Goal: Task Accomplishment & Management: Manage account settings

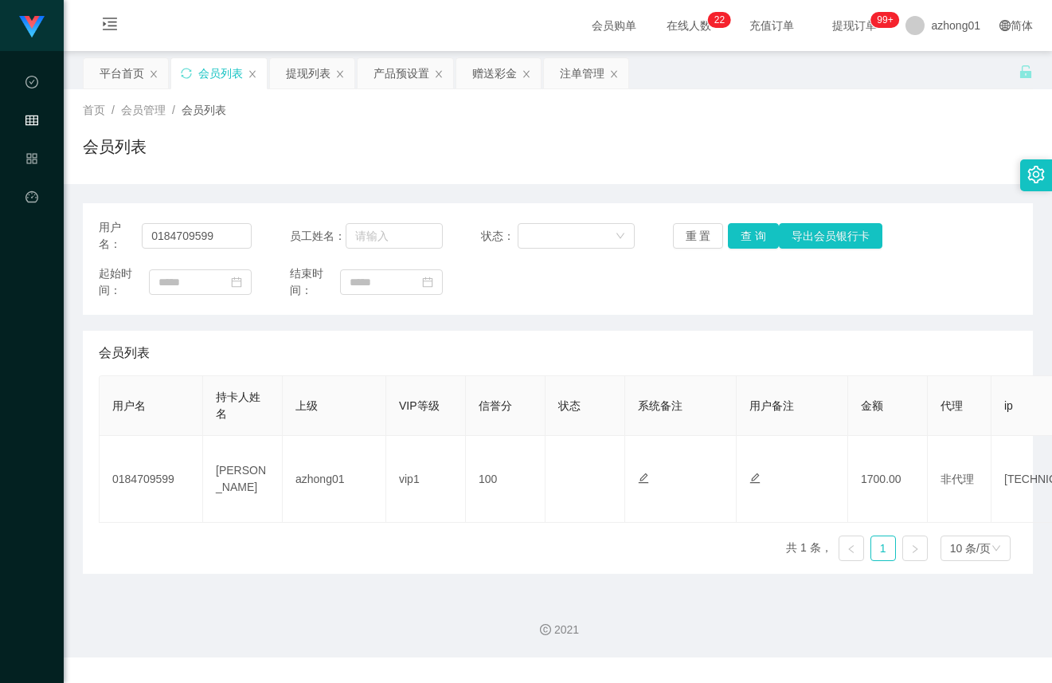
click at [381, 58] on div "产品预设置" at bounding box center [402, 73] width 56 height 30
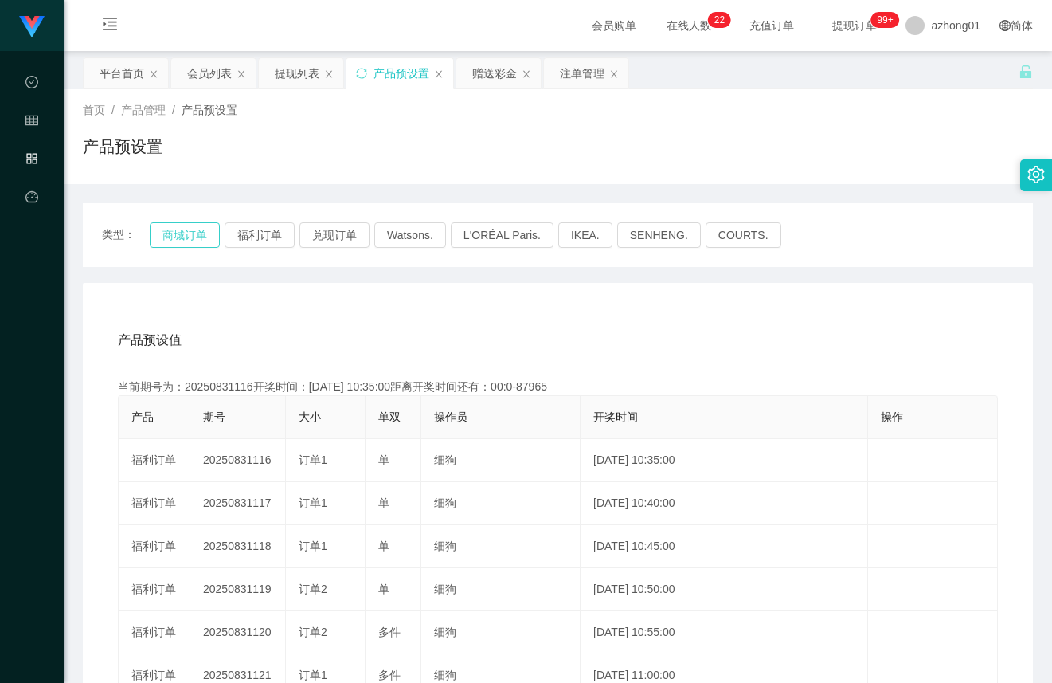
click at [186, 241] on button "商城订单" at bounding box center [185, 234] width 70 height 25
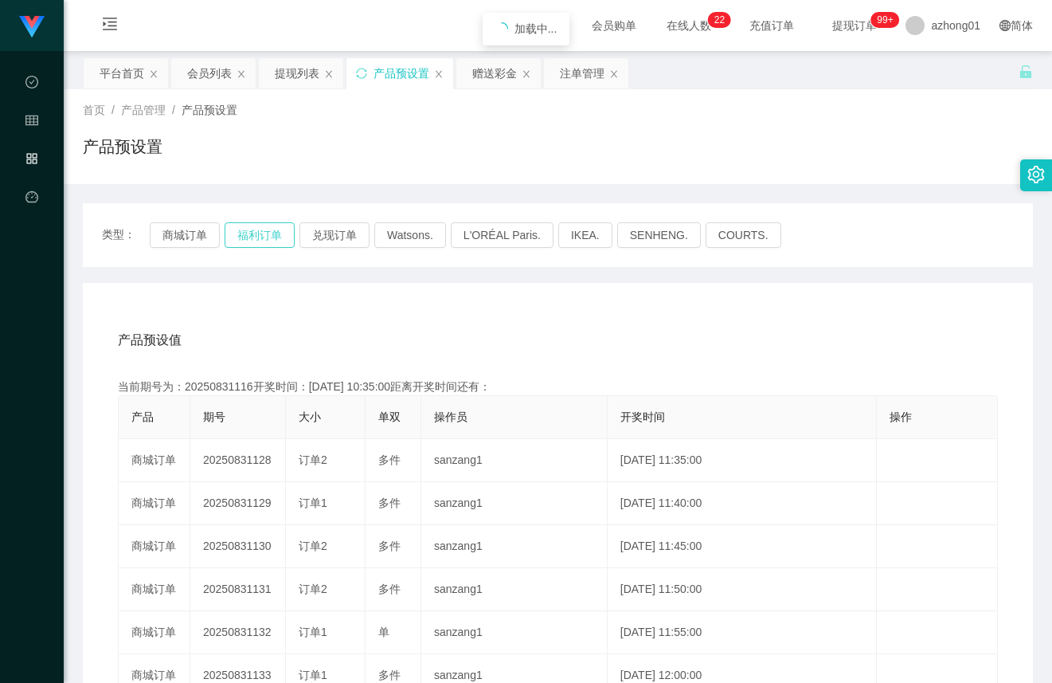
click at [262, 233] on button "福利订单" at bounding box center [260, 234] width 70 height 25
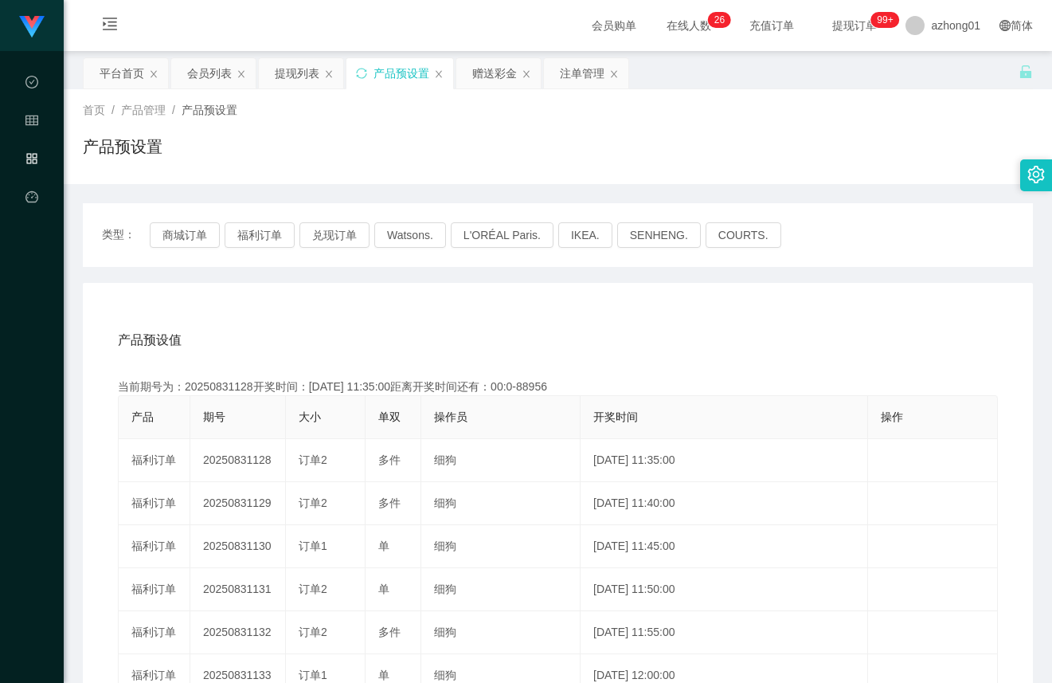
click at [274, 221] on div "类型： 商城订单 福利订单 兑现订单 Watsons. L'ORÉAL Paris. IKEA. [GEOGRAPHIC_DATA]. COURTS." at bounding box center [558, 235] width 950 height 64
click at [272, 224] on button "福利订单" at bounding box center [260, 234] width 70 height 25
click at [272, 228] on button "福利订单" at bounding box center [260, 234] width 70 height 25
click at [189, 72] on div "会员列表" at bounding box center [209, 73] width 45 height 30
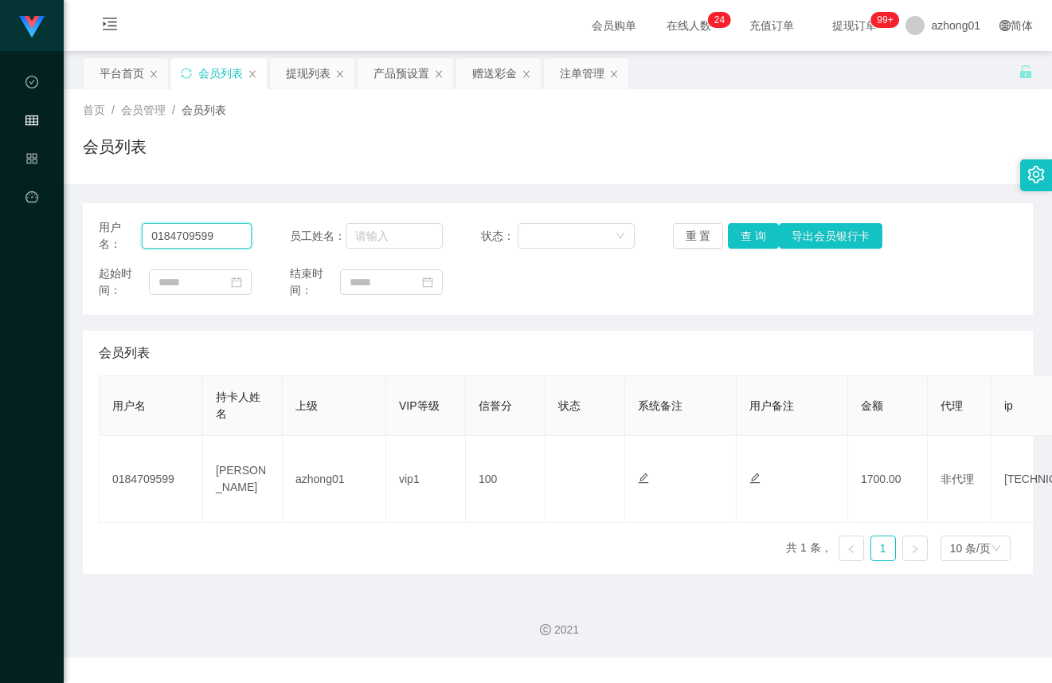
click at [210, 225] on input "0184709599" at bounding box center [197, 235] width 110 height 25
paste input "7537672"
type input "017537672"
click at [739, 240] on button "查 询" at bounding box center [753, 235] width 51 height 25
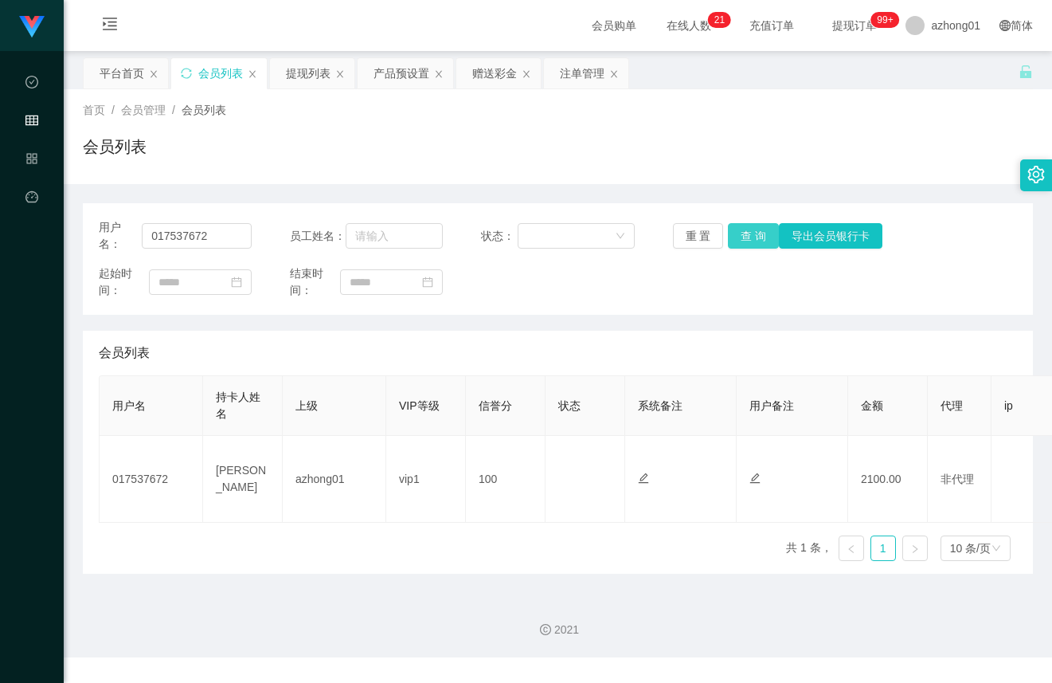
click at [742, 232] on button "查 询" at bounding box center [753, 235] width 51 height 25
click at [299, 76] on div "提现列表" at bounding box center [308, 73] width 45 height 30
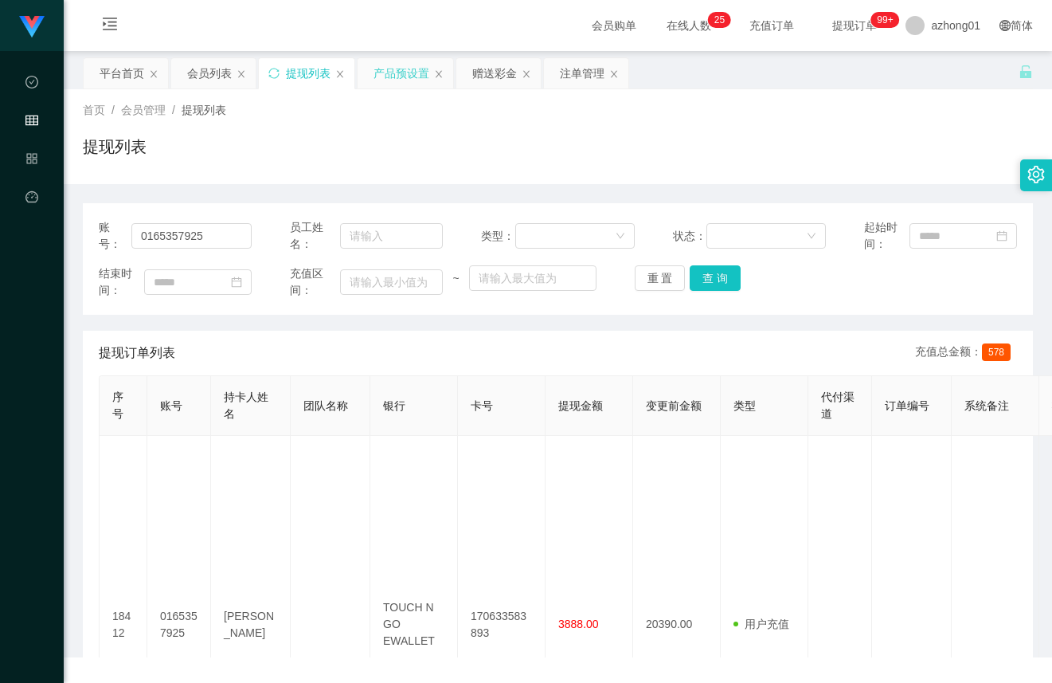
click at [405, 73] on div "产品预设置" at bounding box center [402, 73] width 56 height 30
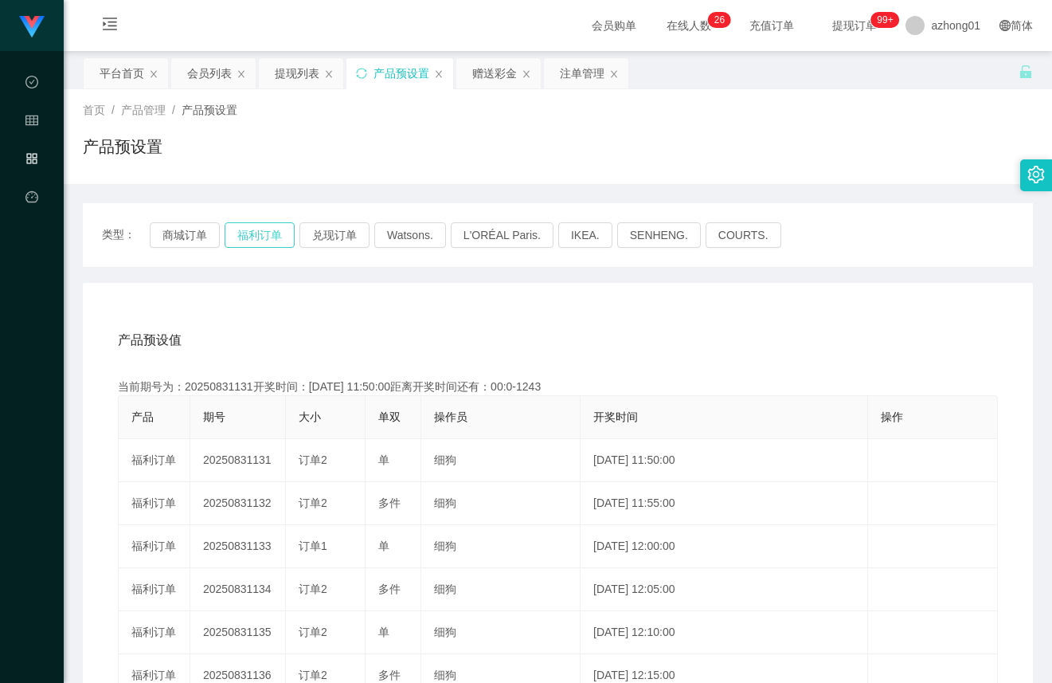
click at [276, 236] on button "福利订单" at bounding box center [260, 234] width 70 height 25
click at [744, 305] on div "产品预设值 添加期号 当前期号为：20250831136开奖时间：[DATE] 12:15:00距离开奖时间还有：00:0-35 产品 期号 大小 单双 操作…" at bounding box center [558, 611] width 950 height 656
click at [202, 66] on div "会员列表" at bounding box center [209, 73] width 45 height 30
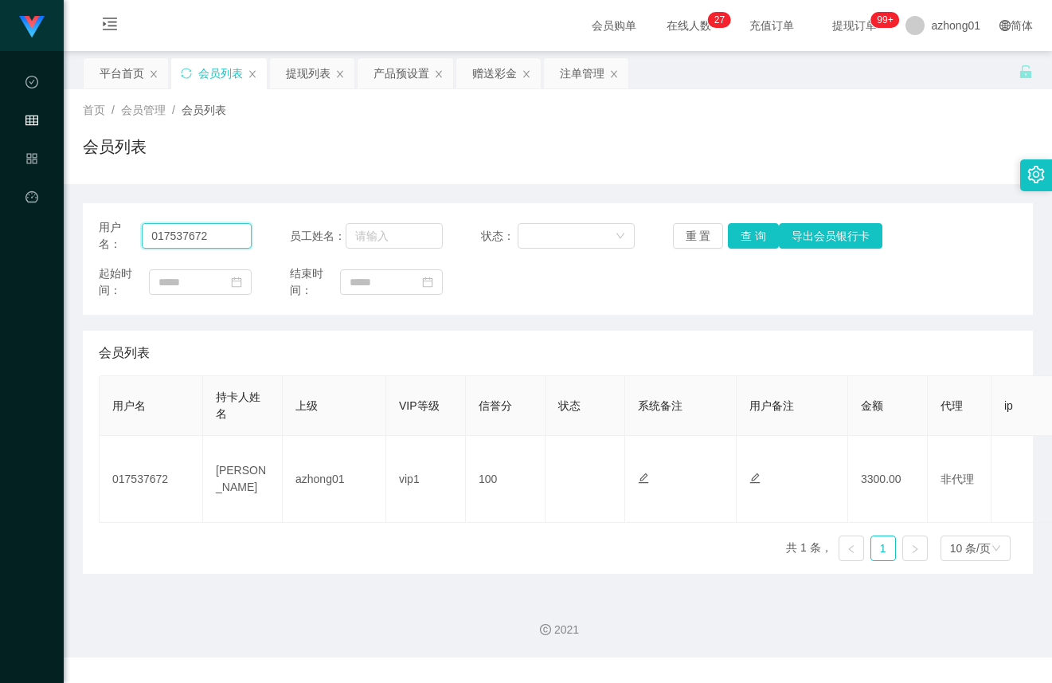
click at [181, 235] on input "017537672" at bounding box center [197, 235] width 110 height 25
paste input "84709599"
type input "0184709599"
click at [746, 229] on button "查 询" at bounding box center [753, 235] width 51 height 25
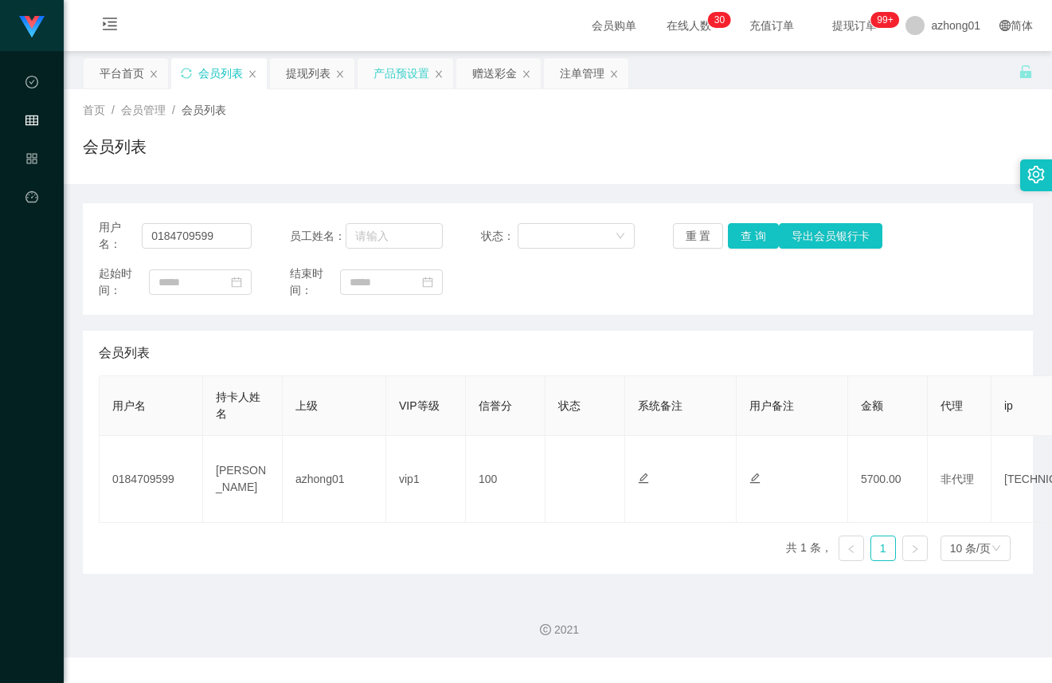
click at [400, 69] on div "产品预设置" at bounding box center [402, 73] width 56 height 30
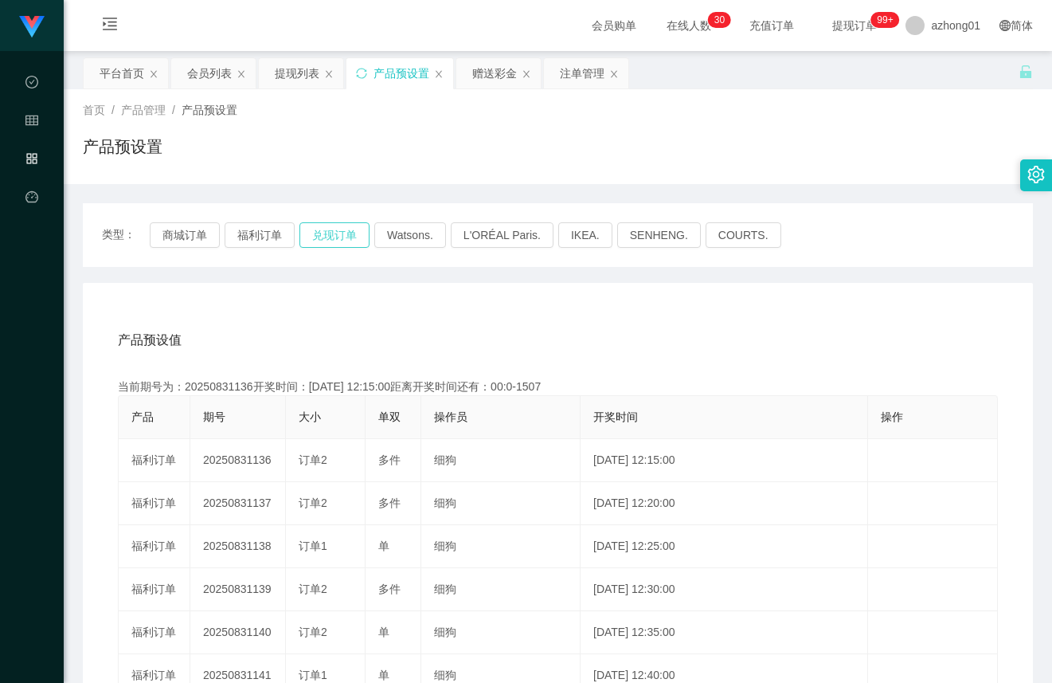
click at [324, 233] on button "兑现订单" at bounding box center [334, 234] width 70 height 25
click at [197, 80] on div "会员列表" at bounding box center [209, 73] width 45 height 30
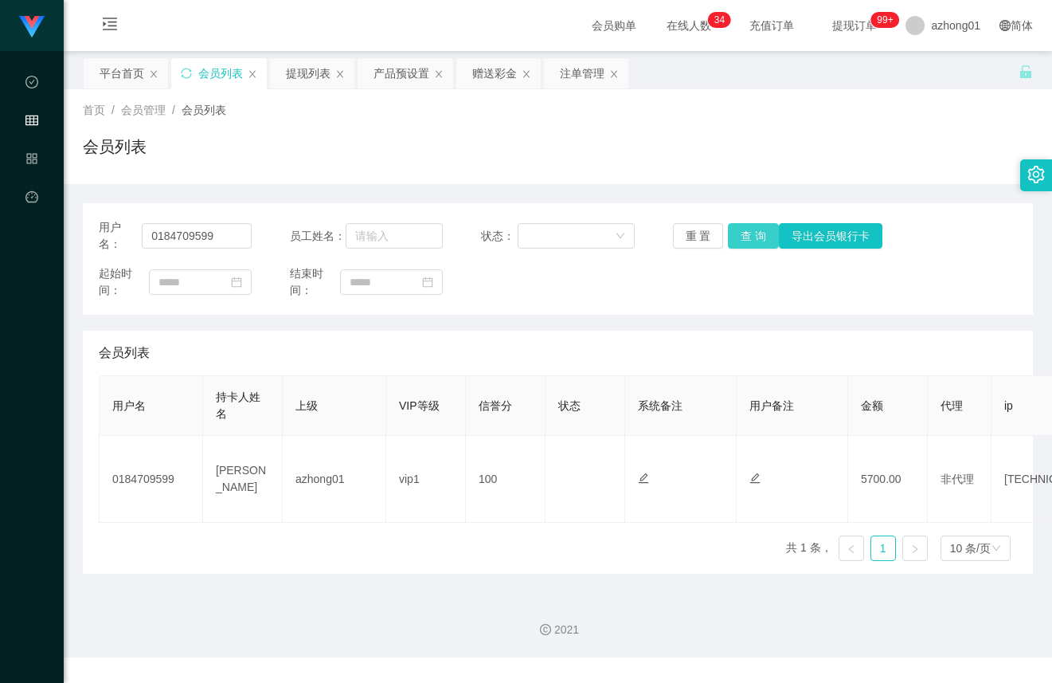
click at [747, 235] on button "查 询" at bounding box center [753, 235] width 51 height 25
click at [233, 226] on input "0184709599" at bounding box center [197, 235] width 110 height 25
click at [732, 237] on button "查 询" at bounding box center [753, 235] width 51 height 25
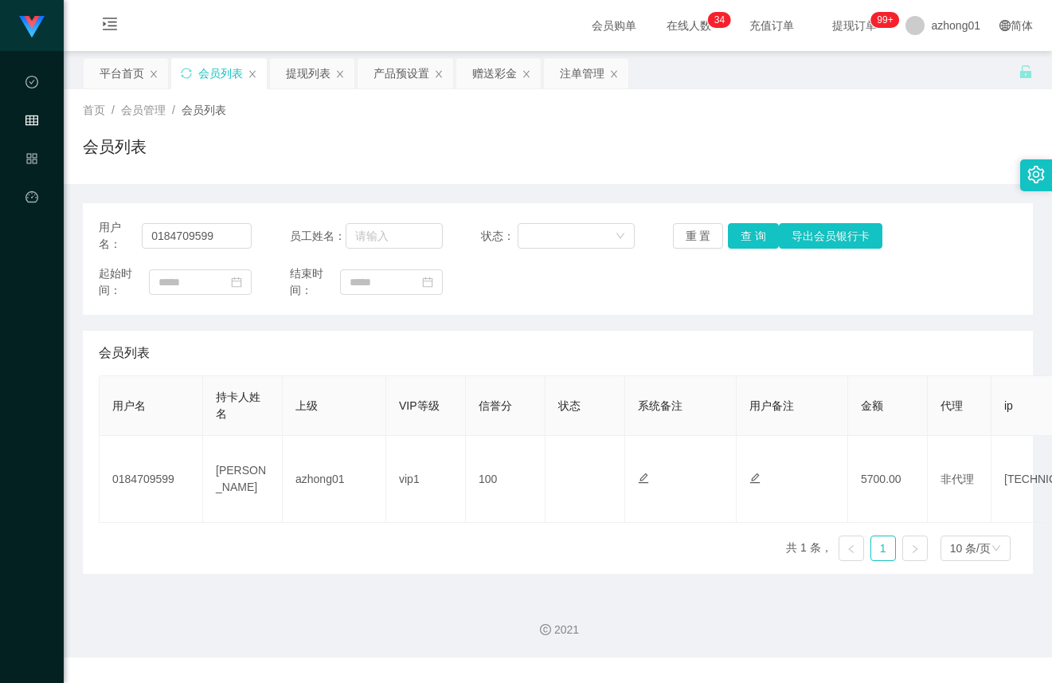
drag, startPoint x: 714, startPoint y: 299, endPoint x: 554, endPoint y: 271, distance: 162.6
click at [714, 299] on div "用户名： 0184709599 员工姓名： 状态： 重 置 查 询 导出会员银行卡 起始时间： 结束时间：" at bounding box center [558, 259] width 950 height 112
click at [236, 246] on input "0184709599" at bounding box center [197, 235] width 110 height 25
click at [750, 236] on button "查 询" at bounding box center [753, 235] width 51 height 25
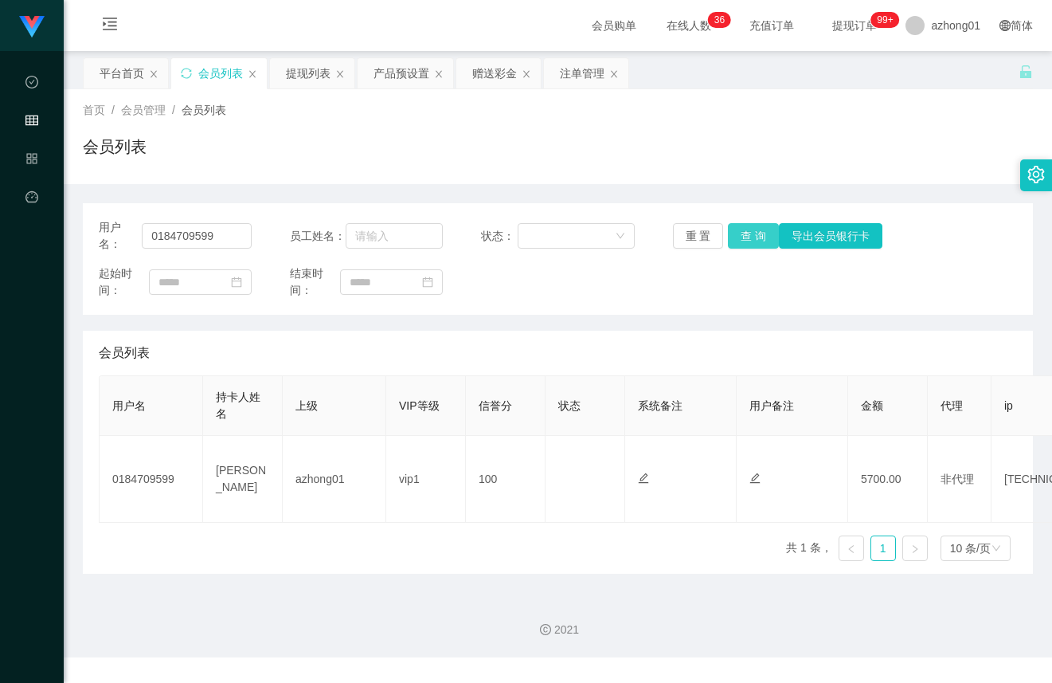
click at [750, 236] on button "查 询" at bounding box center [753, 235] width 51 height 25
click at [750, 236] on div "重 置 查 询 导出会员银行卡" at bounding box center [749, 235] width 153 height 25
click at [750, 236] on button "查 询" at bounding box center [762, 235] width 68 height 25
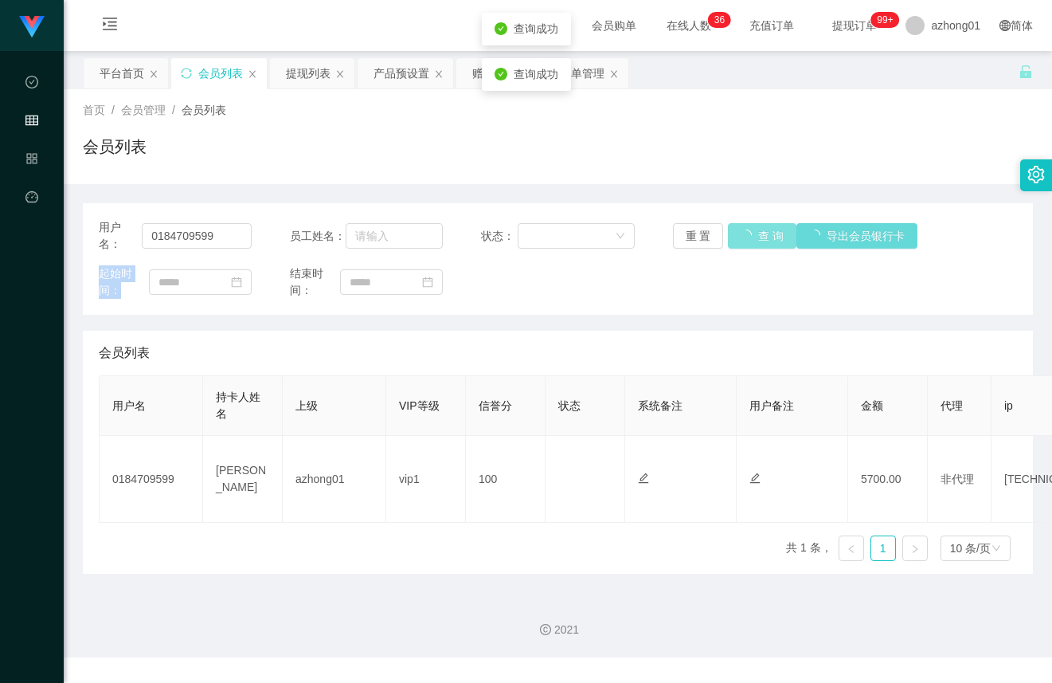
click at [750, 236] on div "重 置 查 询 导出会员银行卡" at bounding box center [749, 235] width 153 height 25
click at [750, 236] on button "查 询" at bounding box center [762, 235] width 68 height 25
click at [750, 236] on div "重 置 查 询 导出会员银行卡" at bounding box center [749, 235] width 153 height 25
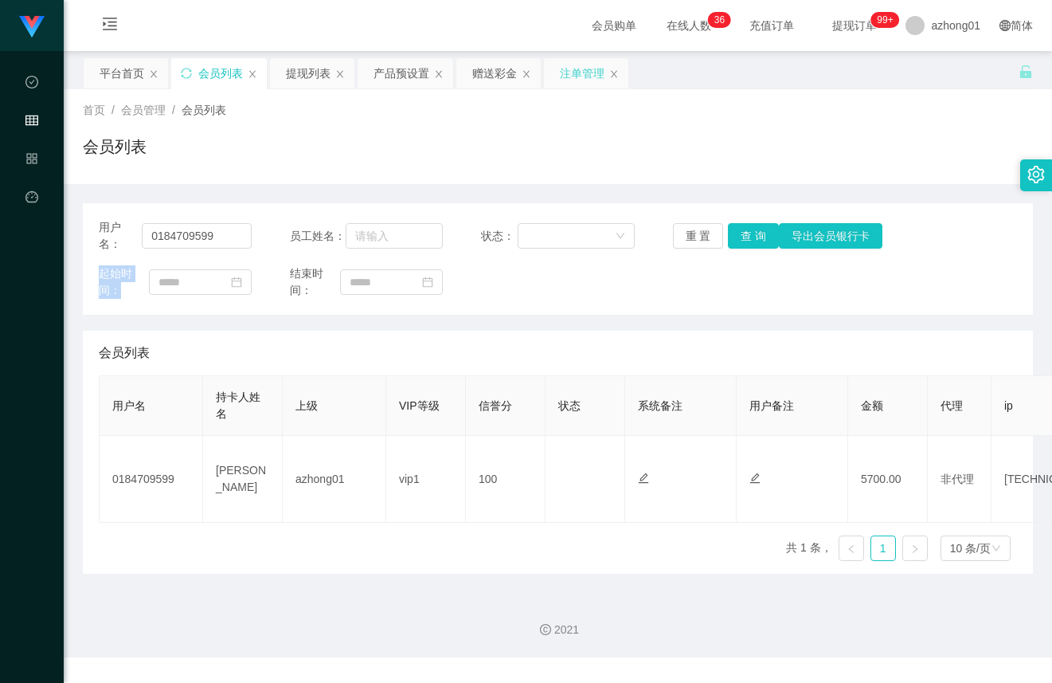
click at [574, 73] on div "注单管理" at bounding box center [582, 73] width 45 height 30
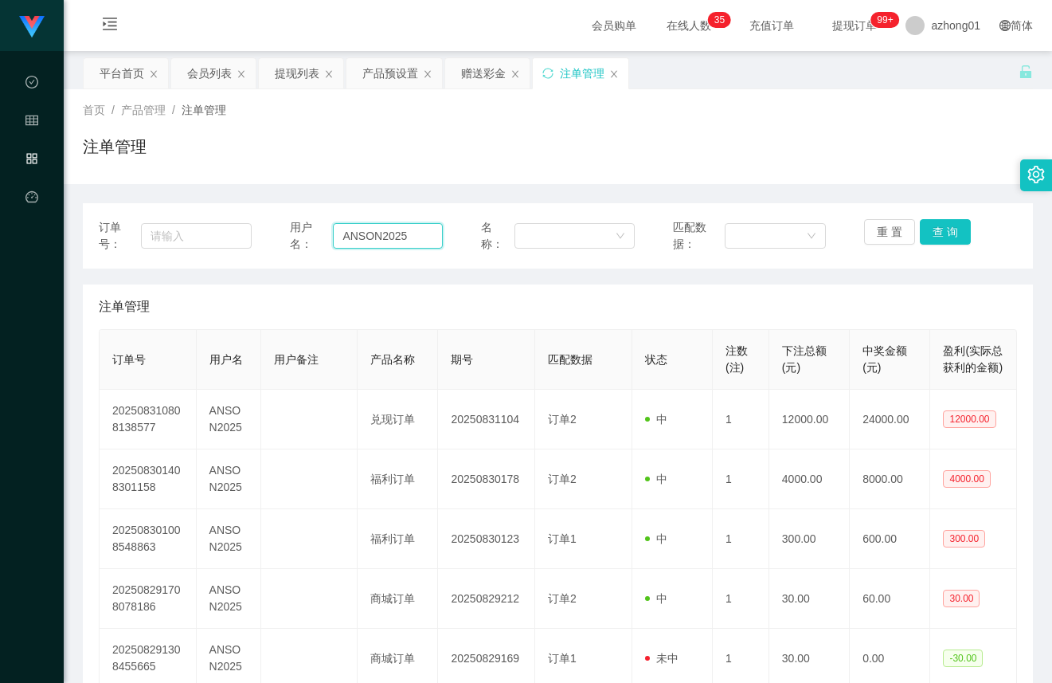
click at [336, 228] on input "ANSON2025" at bounding box center [388, 235] width 110 height 25
paste input "0184709599"
type input "0184709599"
click at [937, 229] on button "查 询" at bounding box center [945, 231] width 51 height 25
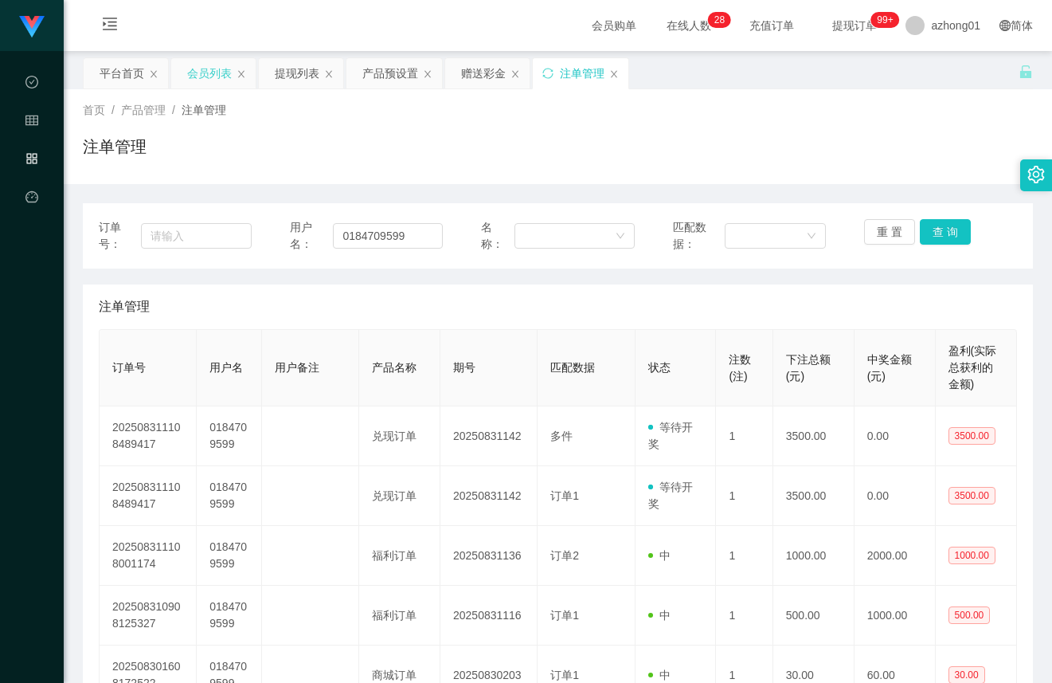
click at [201, 84] on div "会员列表" at bounding box center [209, 73] width 45 height 30
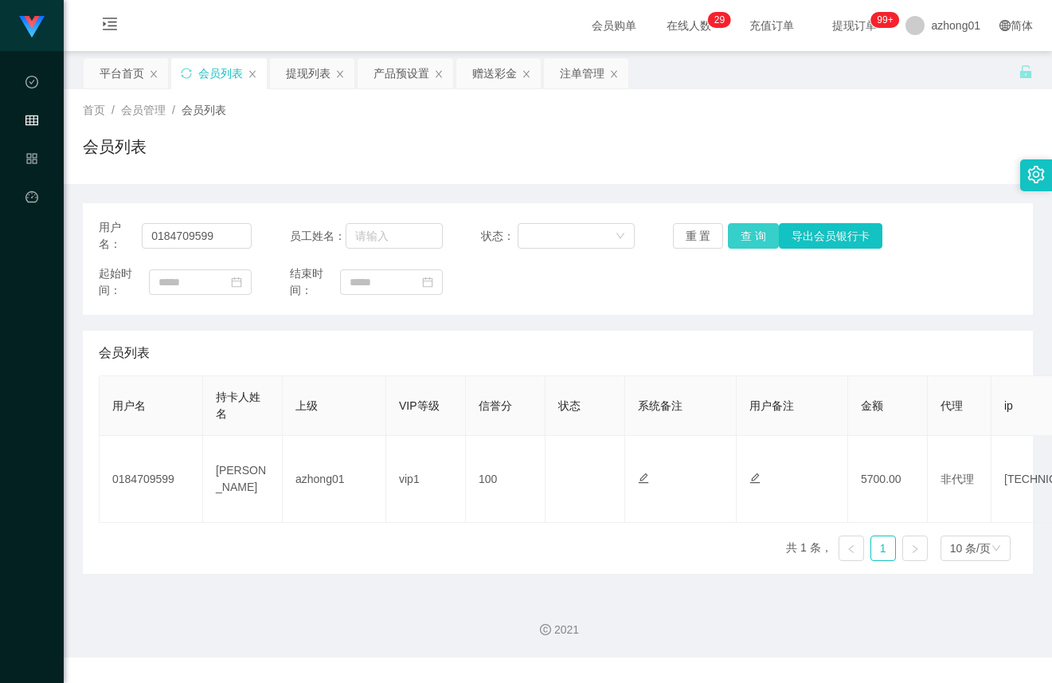
click at [742, 229] on button "查 询" at bounding box center [753, 235] width 51 height 25
click at [407, 242] on input "text" at bounding box center [394, 235] width 97 height 25
type input "16200"
